Goal: Transaction & Acquisition: Subscribe to service/newsletter

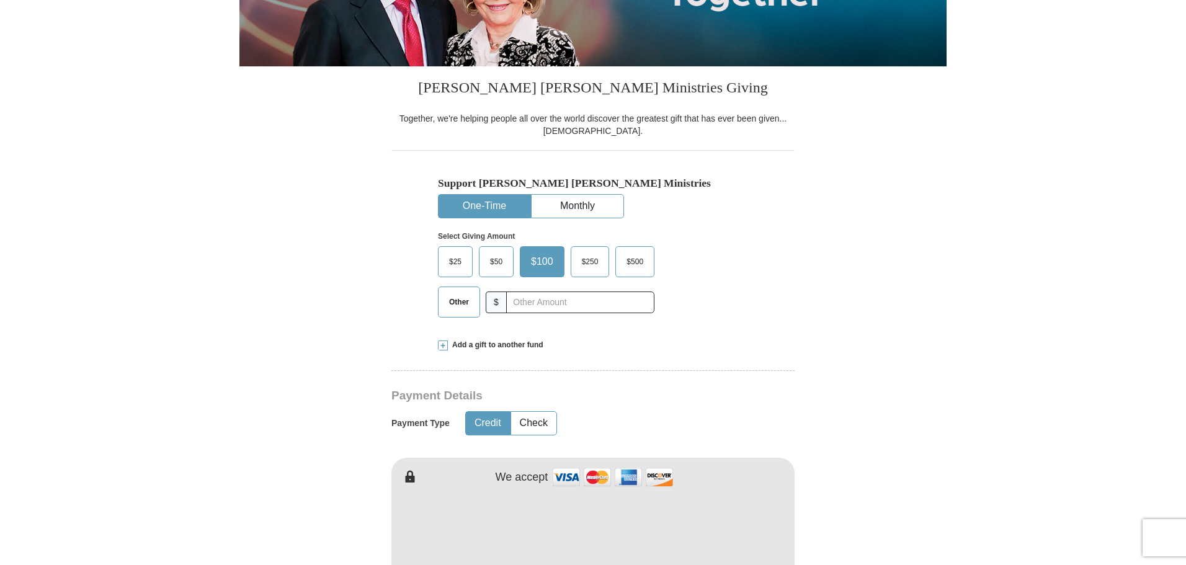
scroll to position [248, 0]
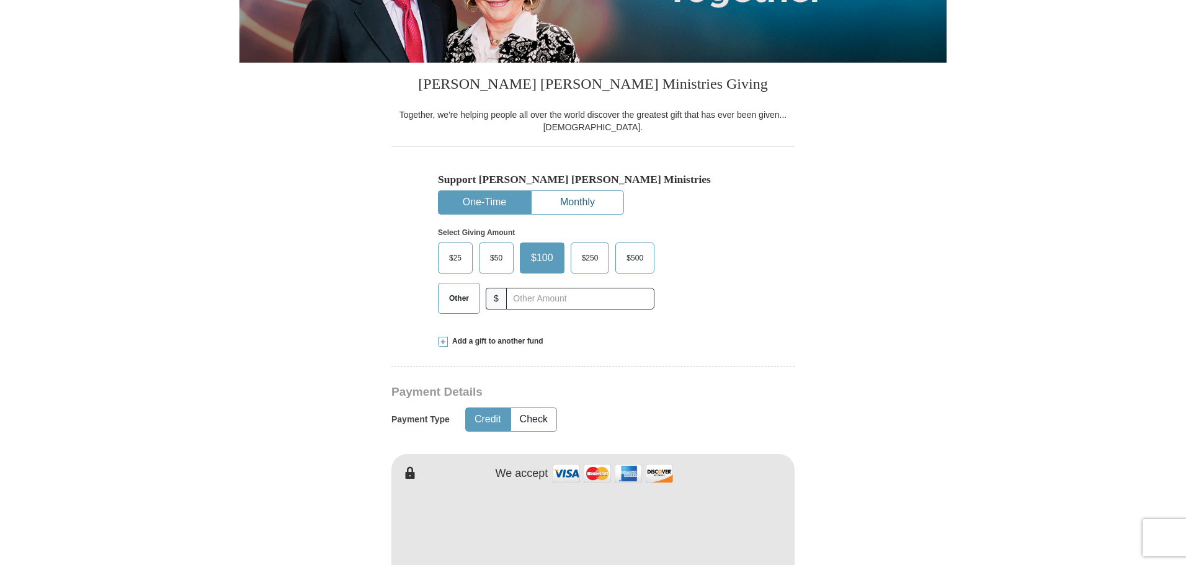
click at [587, 202] on button "Monthly" at bounding box center [578, 202] width 92 height 23
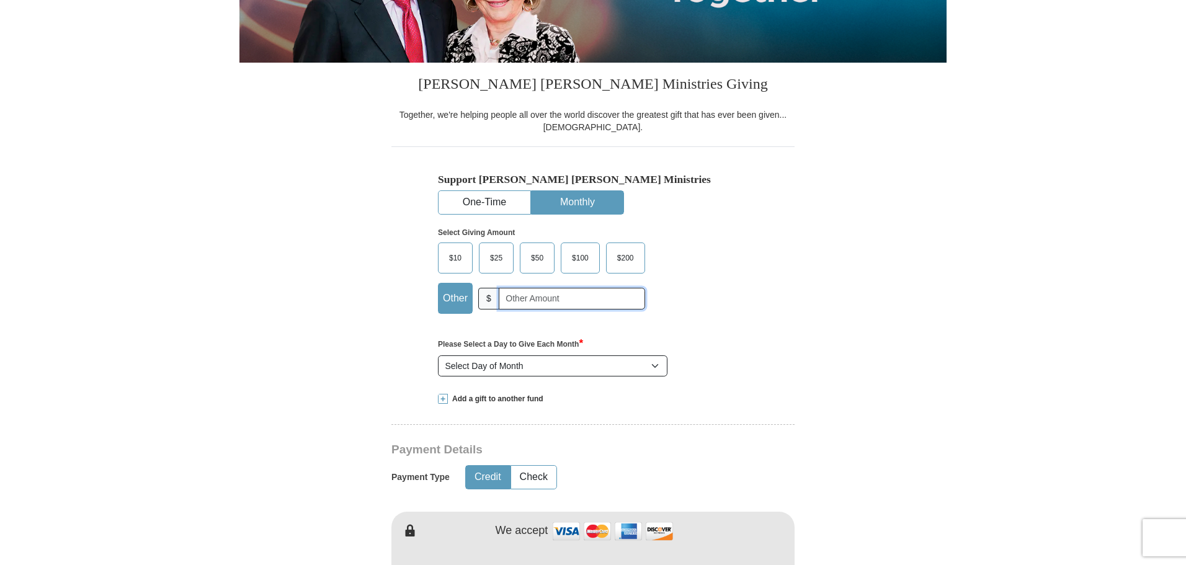
click at [605, 300] on input "text" at bounding box center [572, 299] width 146 height 22
type input "105.00"
click at [618, 370] on select "Select Day of Month 1 2 3 4 5 6 7 8 9 10 11 12 13 14 15 16 17 18 19 20 21 22 23…" at bounding box center [553, 365] width 230 height 21
select select "5"
click at [438, 356] on select "Select Day of Month 1 2 3 4 5 6 7 8 9 10 11 12 13 14 15 16 17 18 19 20 21 22 23…" at bounding box center [553, 365] width 230 height 21
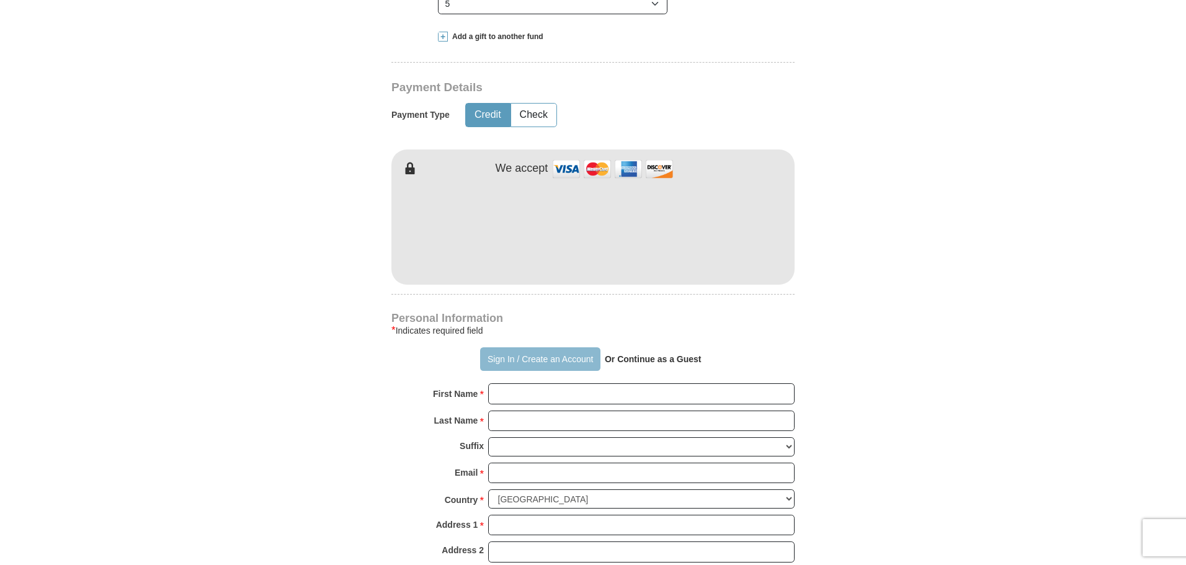
scroll to position [620, 0]
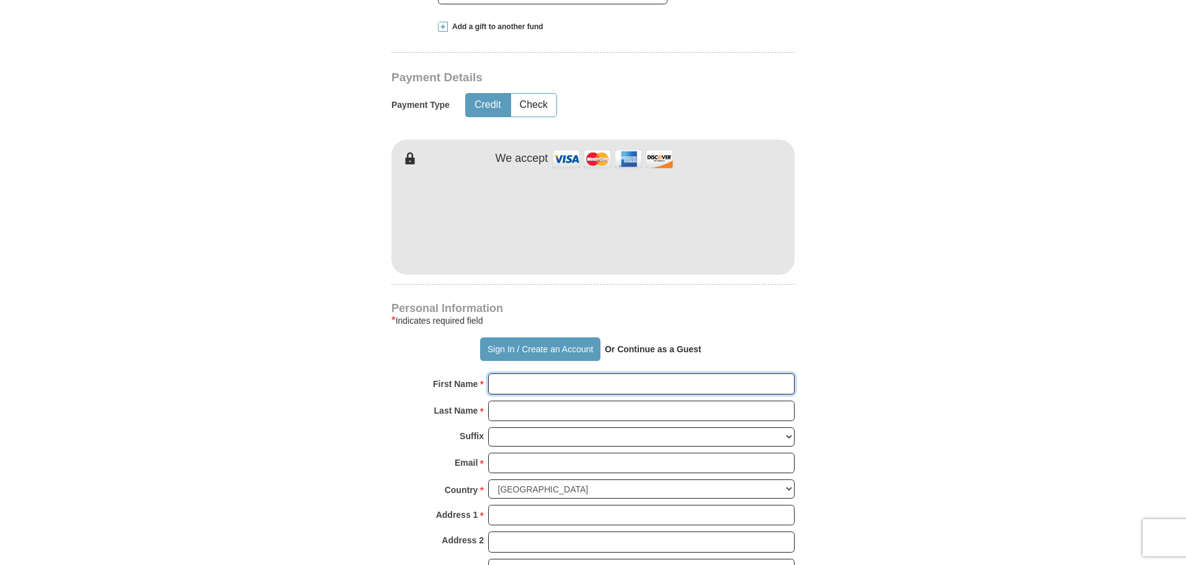
click at [515, 381] on input "First Name *" at bounding box center [641, 383] width 306 height 21
type input "[PERSON_NAME]"
click at [558, 403] on input "Last Name *" at bounding box center [641, 411] width 306 height 21
type input "[PERSON_NAME]"
click at [571, 435] on select "[PERSON_NAME] I II III IV V VI" at bounding box center [641, 436] width 306 height 19
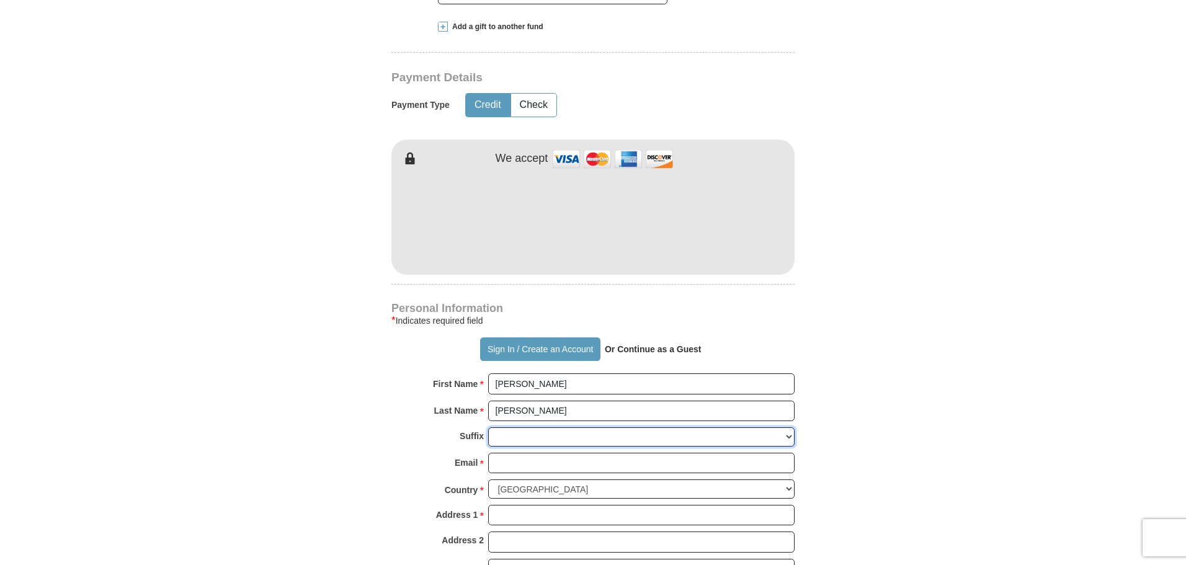
click at [571, 435] on select "[PERSON_NAME] I II III IV V VI" at bounding box center [641, 436] width 306 height 19
click at [571, 458] on input "Email *" at bounding box center [641, 463] width 306 height 21
type input "[EMAIL_ADDRESS][DOMAIN_NAME]"
type input "[STREET_ADDRESS]"
type input "Puyallup"
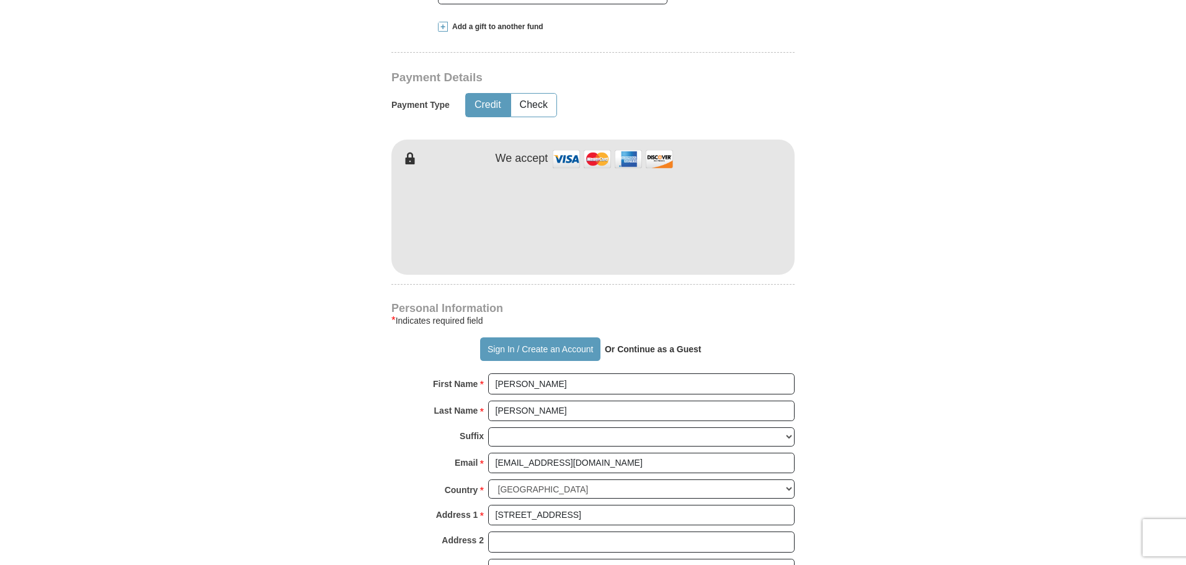
select select "WA"
type input "98372"
type input "2067072910"
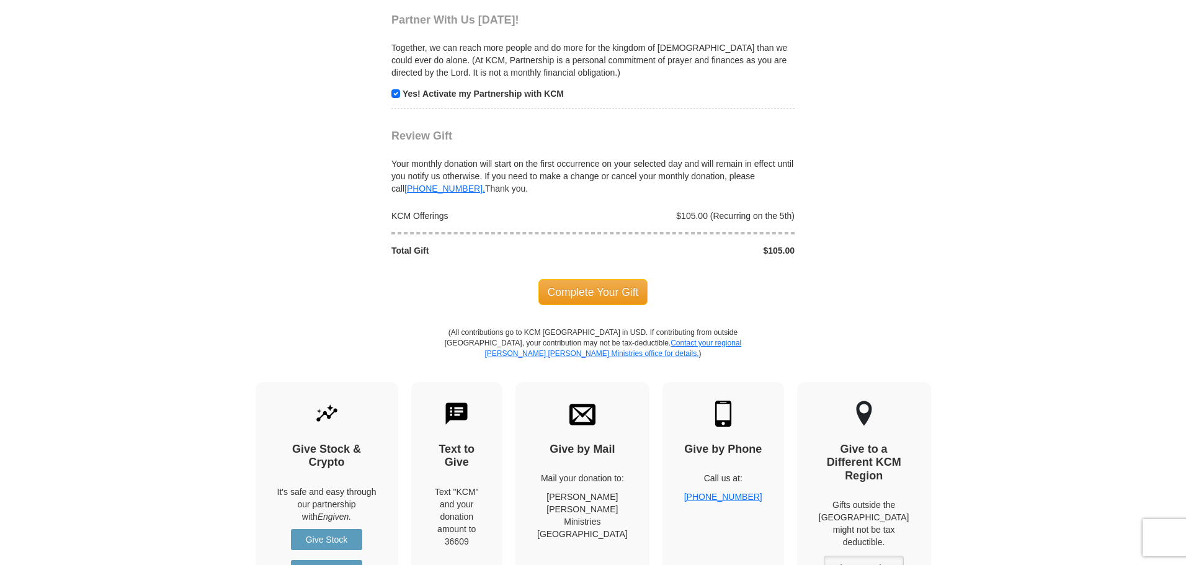
scroll to position [1303, 0]
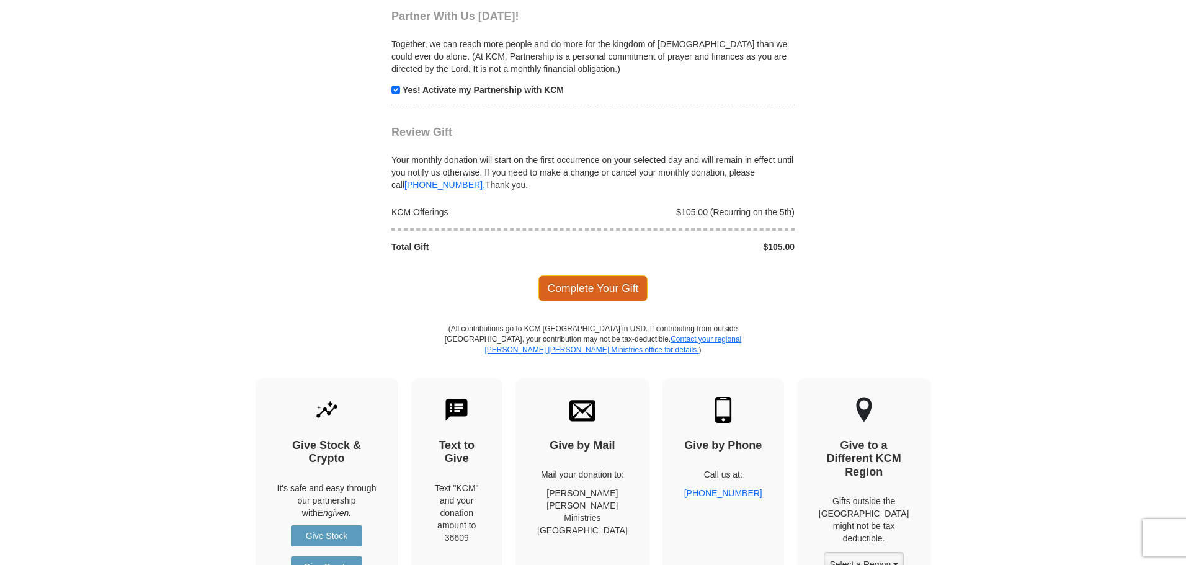
click at [577, 296] on span "Complete Your Gift" at bounding box center [593, 288] width 110 height 26
